Goal: Transaction & Acquisition: Subscribe to service/newsletter

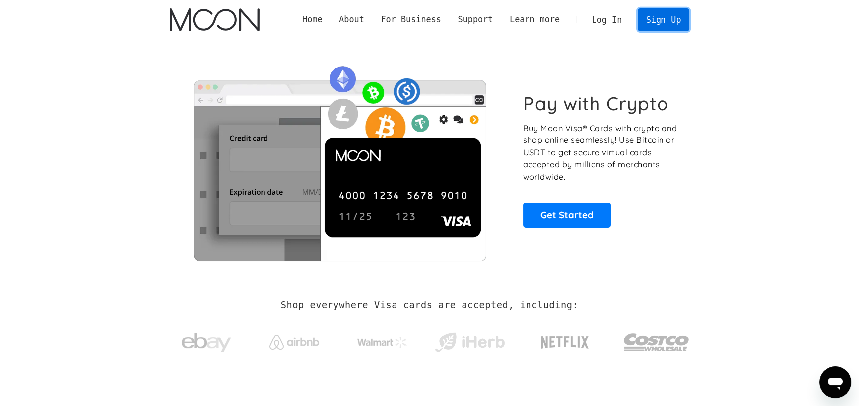
click at [653, 22] on link "Sign Up" at bounding box center [664, 19] width 52 height 22
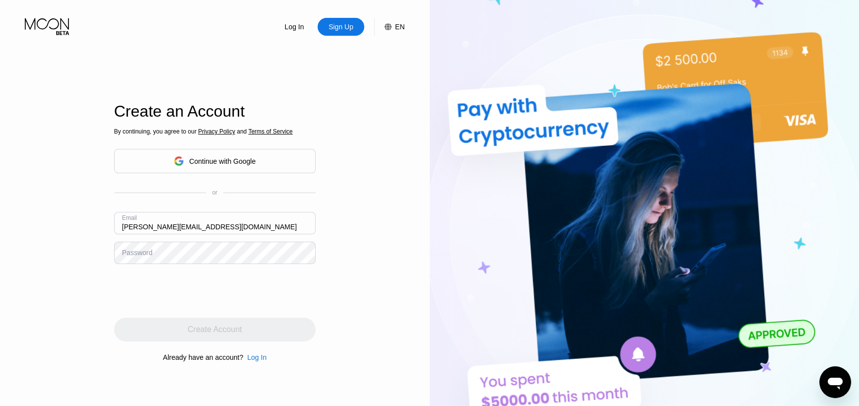
type input "[PERSON_NAME][EMAIL_ADDRESS][DOMAIN_NAME]"
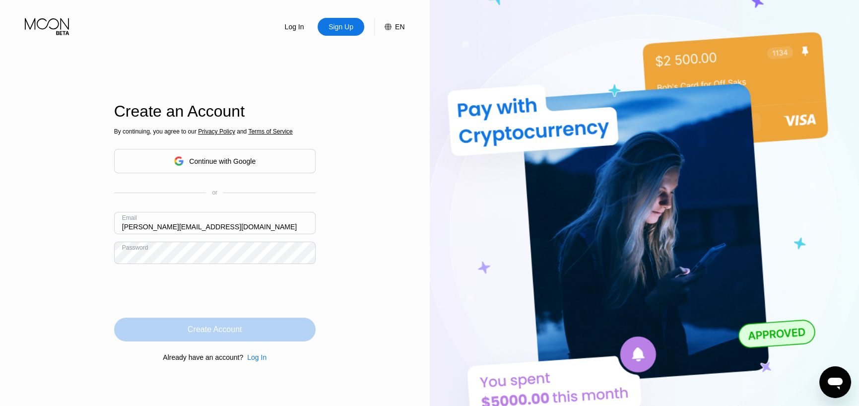
click at [241, 332] on div "Create Account" at bounding box center [215, 330] width 54 height 10
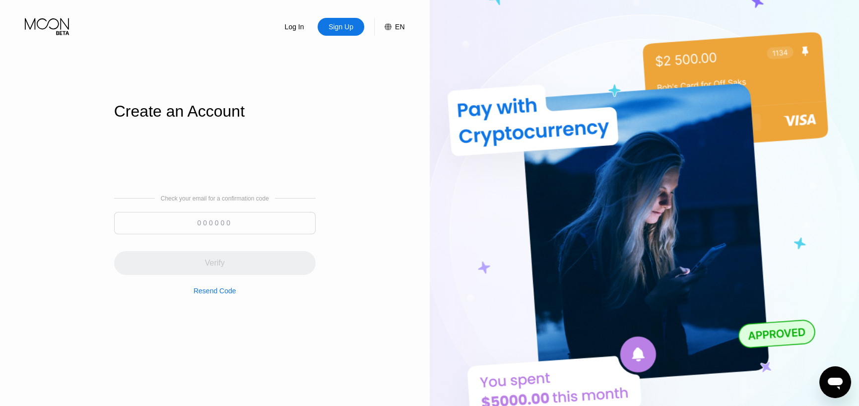
click at [213, 232] on input at bounding box center [215, 223] width 202 height 22
paste input "923955"
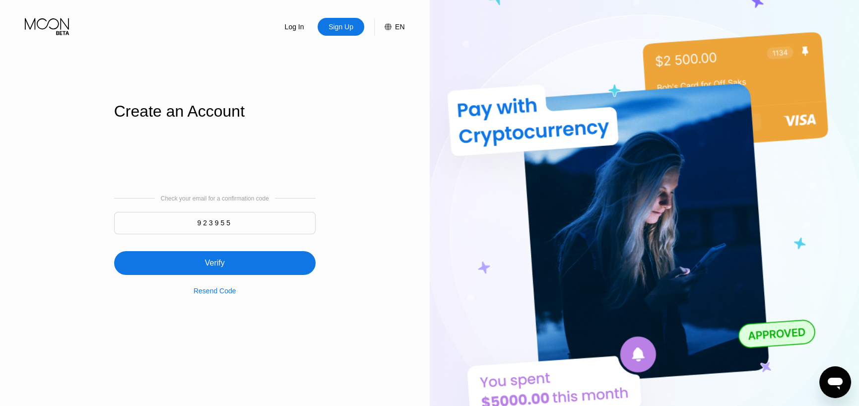
type input "923955"
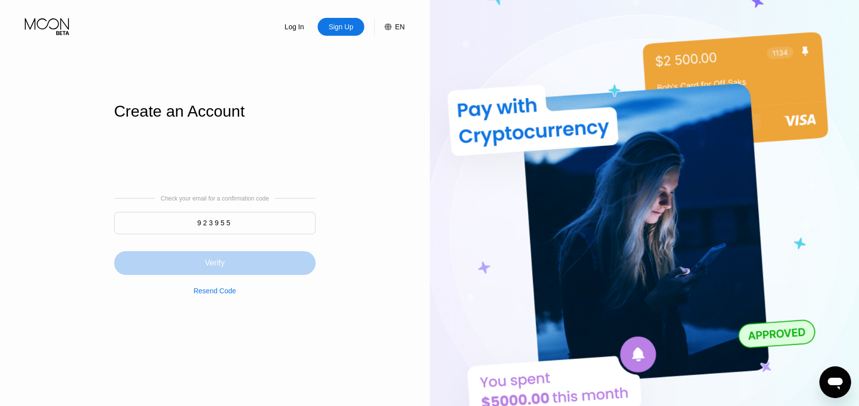
click at [217, 262] on div "Verify" at bounding box center [215, 263] width 20 height 10
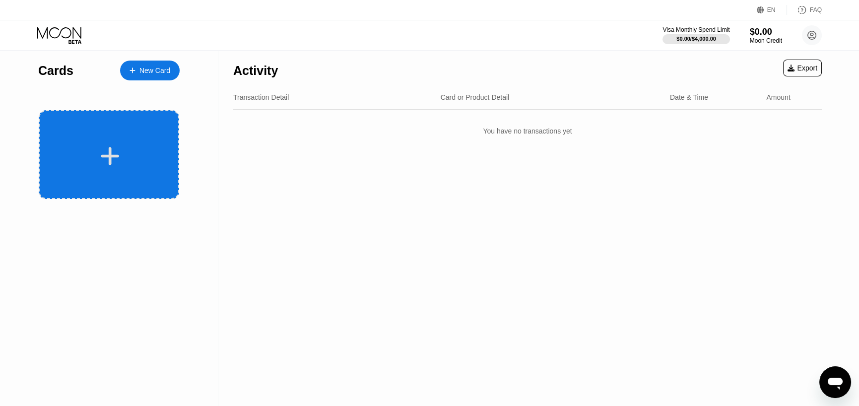
click at [129, 142] on div at bounding box center [109, 154] width 140 height 89
